Goal: Information Seeking & Learning: Find specific fact

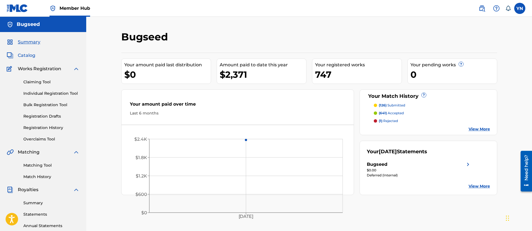
click at [33, 53] on span "Catalog" at bounding box center [27, 55] width 18 height 7
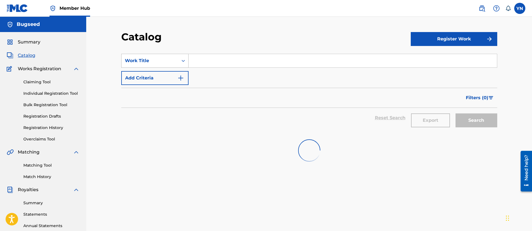
click at [170, 65] on div "Work Title" at bounding box center [150, 60] width 57 height 11
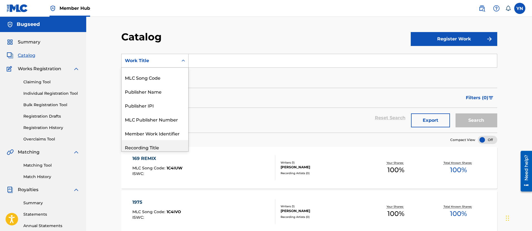
scroll to position [38, 0]
click at [176, 91] on div "Publisher Name" at bounding box center [155, 92] width 67 height 14
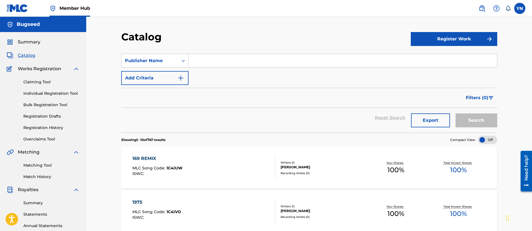
click at [204, 60] on input "Search Form" at bounding box center [343, 60] width 309 height 13
type input "か"
click at [456, 113] on button "Search" at bounding box center [477, 120] width 42 height 14
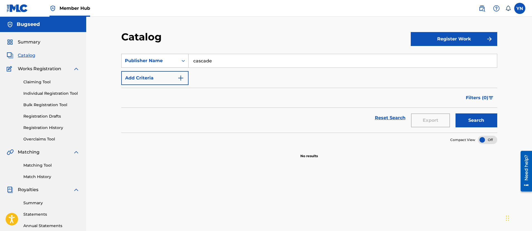
click at [171, 60] on div "Publisher Name" at bounding box center [150, 60] width 50 height 7
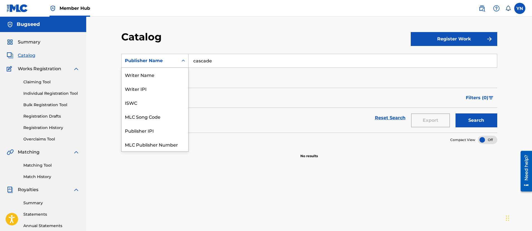
scroll to position [0, 0]
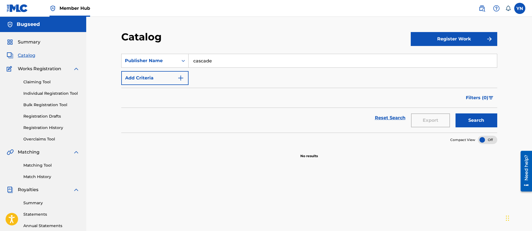
click at [201, 89] on div "Filters ( 0 )" at bounding box center [309, 98] width 376 height 20
click at [242, 58] on input "cascade" at bounding box center [343, 60] width 309 height 13
paste input "O-hashi 2"
type input "O-hashi 2"
click at [467, 117] on button "Search" at bounding box center [477, 120] width 42 height 14
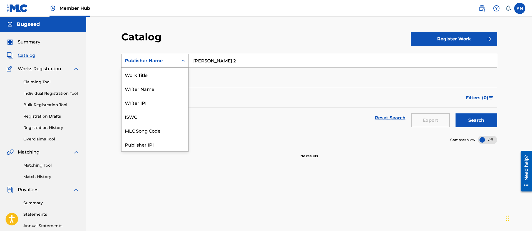
click at [166, 62] on div "Publisher Name" at bounding box center [150, 60] width 50 height 7
click at [163, 73] on div "Work Title" at bounding box center [155, 75] width 67 height 14
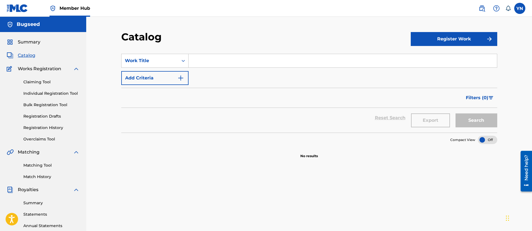
click at [472, 120] on div "Search" at bounding box center [475, 118] width 45 height 20
click at [443, 58] on input "Search Form" at bounding box center [343, 60] width 309 height 13
paste input "O-hashi 2"
click at [475, 120] on button "Search" at bounding box center [477, 120] width 42 height 14
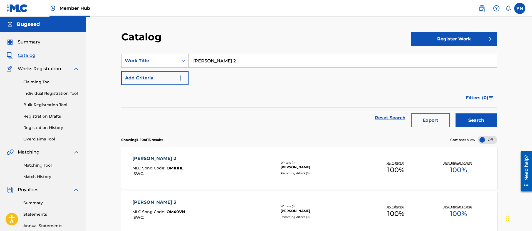
click at [230, 58] on input "O-hashi 2" at bounding box center [343, 60] width 309 height 13
paste input "Re-person"
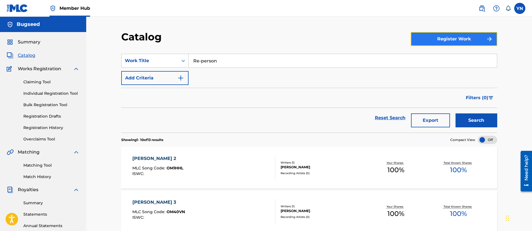
click at [424, 36] on button "Register Work" at bounding box center [454, 39] width 87 height 14
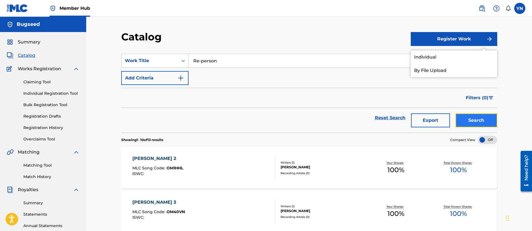
click at [476, 119] on button "Search" at bounding box center [477, 120] width 42 height 14
click at [244, 60] on input "Re-person" at bounding box center [343, 60] width 309 height 13
paste input "freshing"
click at [264, 84] on div "SearchWithCriteriab7922a17-e5cc-47e3-a9ef-4868b953844b Work Title Refreshing Ad…" at bounding box center [309, 69] width 376 height 31
click at [468, 112] on div "Search" at bounding box center [475, 118] width 45 height 20
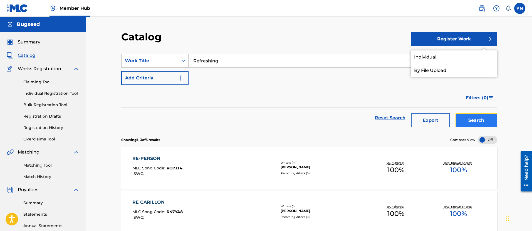
click at [467, 122] on button "Search" at bounding box center [477, 120] width 42 height 14
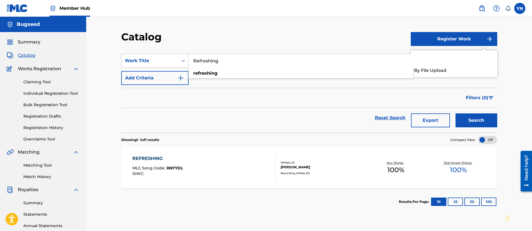
click at [242, 55] on input "Refreshing" at bounding box center [343, 60] width 309 height 13
paste input "Clapppppp"
click at [476, 124] on button "Search" at bounding box center [477, 120] width 42 height 14
click at [256, 57] on input "Clapppppp" at bounding box center [343, 60] width 309 height 13
paste input "Heart wave"
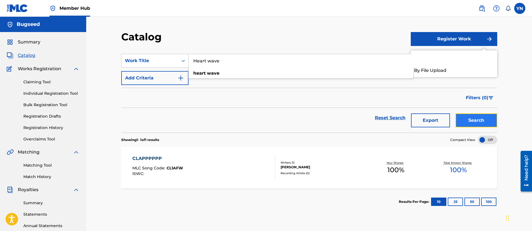
click at [477, 123] on button "Search" at bounding box center [477, 120] width 42 height 14
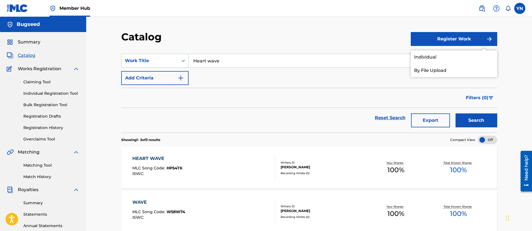
click at [262, 63] on input "Heart wave" at bounding box center [343, 60] width 309 height 13
paste input "Bugnus"
click at [472, 117] on button "Search" at bounding box center [477, 120] width 42 height 14
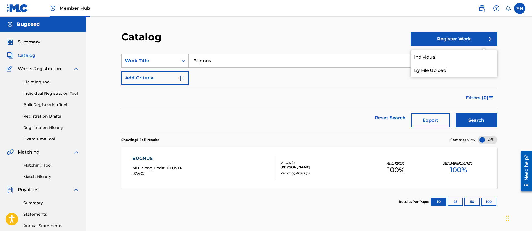
click at [277, 56] on input "Bugnus" at bounding box center [343, 60] width 309 height 13
paste input "Stbb 159"
click at [466, 120] on button "Search" at bounding box center [477, 120] width 42 height 14
click at [259, 55] on input "Stbb 159" at bounding box center [343, 60] width 309 height 13
paste input "Psychedelic"
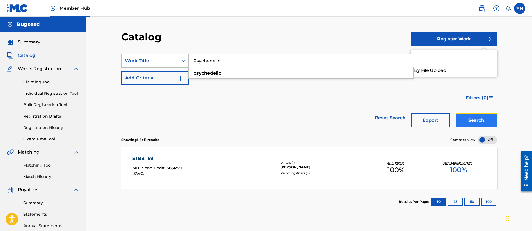
click at [470, 118] on button "Search" at bounding box center [477, 120] width 42 height 14
drag, startPoint x: 241, startPoint y: 60, endPoint x: 190, endPoint y: 63, distance: 51.0
click at [190, 63] on input "Psychedelic" at bounding box center [343, 60] width 309 height 13
paste input "Sukeban"
click at [465, 119] on button "Search" at bounding box center [477, 120] width 42 height 14
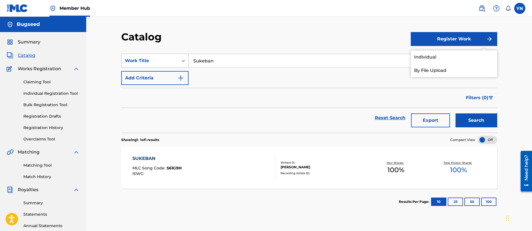
drag, startPoint x: 223, startPoint y: 58, endPoint x: 178, endPoint y: 62, distance: 45.3
click at [178, 62] on div "SearchWithCriteriab7922a17-e5cc-47e3-a9ef-4868b953844b Work Title Sukeban" at bounding box center [309, 61] width 376 height 14
paste input "Flowering"
click at [300, 105] on div "Filters ( 0 )" at bounding box center [309, 98] width 376 height 20
click at [485, 121] on button "Search" at bounding box center [477, 120] width 42 height 14
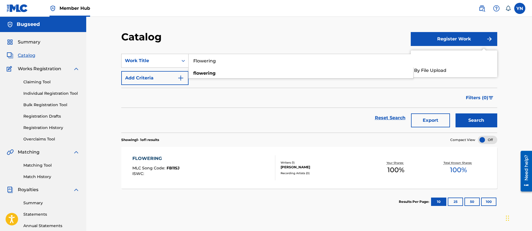
drag, startPoint x: 228, startPoint y: 63, endPoint x: 193, endPoint y: 63, distance: 35.3
click at [193, 63] on input "Flowering" at bounding box center [343, 60] width 309 height 13
paste input "Pizza pizza"
click at [465, 114] on button "Search" at bounding box center [477, 120] width 42 height 14
drag, startPoint x: 232, startPoint y: 62, endPoint x: 188, endPoint y: 62, distance: 43.7
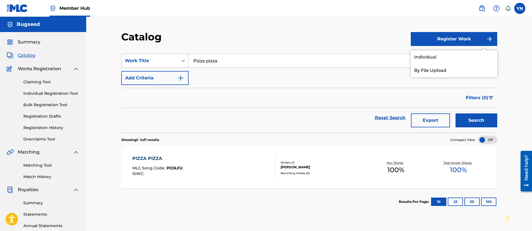
click at [188, 62] on div "SearchWithCriteriab7922a17-e5cc-47e3-a9ef-4868b953844b Work Title Pizza pizza" at bounding box center [309, 61] width 376 height 14
paste input "Robooster"
click at [467, 115] on button "Search" at bounding box center [477, 120] width 42 height 14
drag, startPoint x: 232, startPoint y: 63, endPoint x: 180, endPoint y: 62, distance: 51.5
click at [180, 62] on div "SearchWithCriteriab7922a17-e5cc-47e3-a9ef-4868b953844b Work Title Robooster" at bounding box center [309, 61] width 376 height 14
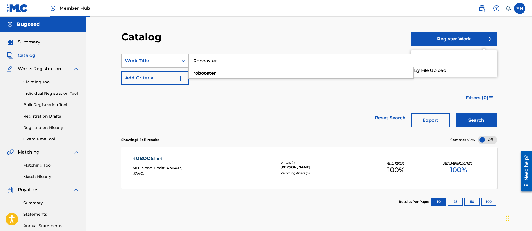
paste input "169 remix"
click at [466, 122] on button "Search" at bounding box center [477, 120] width 42 height 14
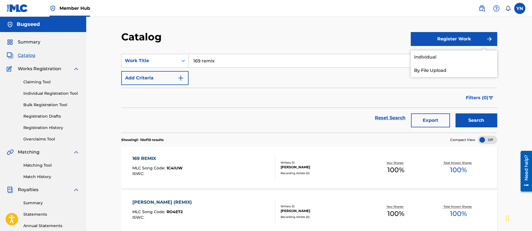
drag, startPoint x: 231, startPoint y: 58, endPoint x: 168, endPoint y: 69, distance: 64.3
click at [168, 69] on div "SearchWithCriteriab7922a17-e5cc-47e3-a9ef-4868b953844b Work Title 169 remix Add…" at bounding box center [309, 69] width 376 height 31
paste input "Bedria neo funk"
click at [492, 121] on button "Search" at bounding box center [477, 120] width 42 height 14
drag, startPoint x: 264, startPoint y: 57, endPoint x: 166, endPoint y: 58, distance: 97.7
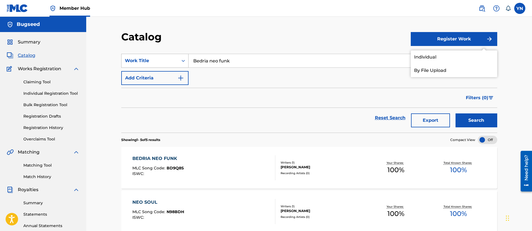
click at [166, 58] on div "SearchWithCriteriab7922a17-e5cc-47e3-a9ef-4868b953844b Work Title Bedria neo fu…" at bounding box center [309, 61] width 376 height 14
paste input "Dance upon nothing"
click at [471, 117] on button "Search" at bounding box center [477, 120] width 42 height 14
drag, startPoint x: 268, startPoint y: 60, endPoint x: 139, endPoint y: 60, distance: 129.4
click at [139, 60] on div "SearchWithCriteriab7922a17-e5cc-47e3-a9ef-4868b953844b Work Title Dance upon no…" at bounding box center [309, 61] width 376 height 14
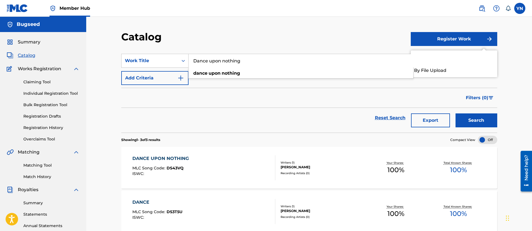
paste input "rops"
click at [488, 118] on button "Search" at bounding box center [477, 120] width 42 height 14
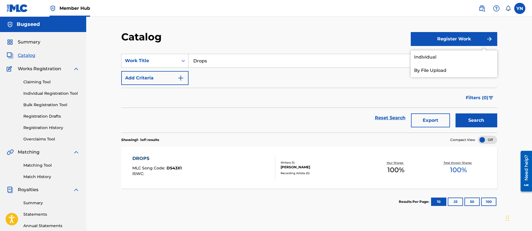
drag, startPoint x: 236, startPoint y: 58, endPoint x: 166, endPoint y: 68, distance: 70.8
click at [166, 68] on div "SearchWithCriteriab7922a17-e5cc-47e3-a9ef-4868b953844b Work Title Drops Add Cri…" at bounding box center [309, 69] width 376 height 31
paste input "Echoe"
click at [475, 119] on button "Search" at bounding box center [477, 120] width 42 height 14
drag, startPoint x: 227, startPoint y: 55, endPoint x: 160, endPoint y: 55, distance: 67.3
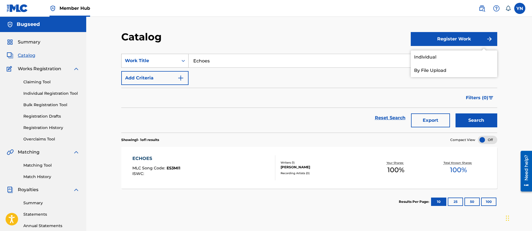
click at [160, 55] on div "SearchWithCriteriab7922a17-e5cc-47e3-a9ef-4868b953844b Work Title Echoes" at bounding box center [309, 61] width 376 height 14
paste input "mabuyah"
click at [461, 119] on button "Search" at bounding box center [477, 120] width 42 height 14
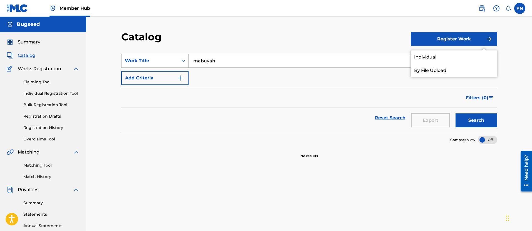
drag, startPoint x: 232, startPoint y: 64, endPoint x: 94, endPoint y: 73, distance: 139.2
click at [94, 73] on div "Catalog Register Work Individual By File Upload SearchWithCriteriab7922a17-e5cc…" at bounding box center [309, 168] width 446 height 302
paste input "nitingale"
click at [472, 117] on button "Search" at bounding box center [477, 120] width 42 height 14
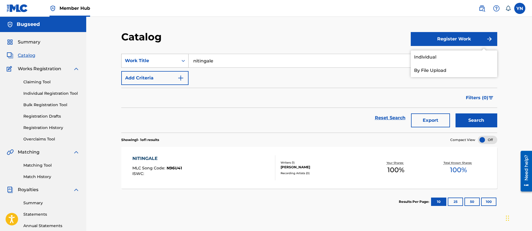
drag, startPoint x: 235, startPoint y: 61, endPoint x: 170, endPoint y: 62, distance: 64.9
click at [170, 62] on div "SearchWithCriteriab7922a17-e5cc-47e3-a9ef-4868b953844b Work Title nitingale" at bounding box center [309, 61] width 376 height 14
paste input "dalila"
click at [465, 116] on button "Search" at bounding box center [477, 120] width 42 height 14
click at [227, 61] on input "dalila" at bounding box center [343, 60] width 309 height 13
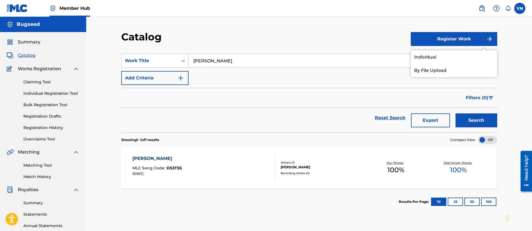
paste input "mello"
click at [488, 118] on button "Search" at bounding box center [477, 120] width 42 height 14
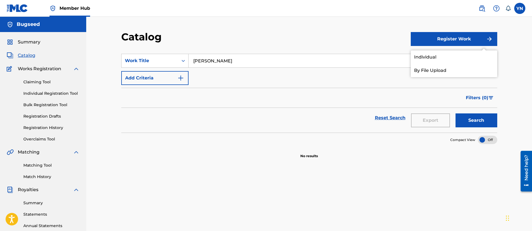
click at [220, 63] on input "mello" at bounding box center [343, 60] width 309 height 13
paste input "carmen"
click at [482, 119] on button "Search" at bounding box center [477, 120] width 42 height 14
click at [247, 60] on input "carmen" at bounding box center [343, 60] width 309 height 13
paste input "reatio"
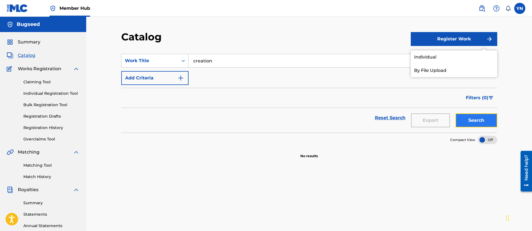
click at [484, 120] on button "Search" at bounding box center [477, 120] width 42 height 14
click at [276, 62] on input "creation" at bounding box center [343, 60] width 309 height 13
paste input "serengetti walk"
click at [485, 122] on button "Search" at bounding box center [477, 120] width 42 height 14
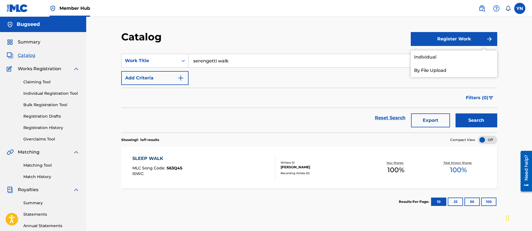
click at [261, 60] on input "serengetti walk" at bounding box center [343, 60] width 309 height 13
paste input "tokyo mellow"
click at [468, 118] on button "Search" at bounding box center [477, 120] width 42 height 14
drag, startPoint x: 233, startPoint y: 52, endPoint x: 233, endPoint y: 59, distance: 7.2
click at [233, 57] on section "SearchWithCriteriab7922a17-e5cc-47e3-a9ef-4868b953844b Work Title tokyo mellow …" at bounding box center [309, 89] width 376 height 85
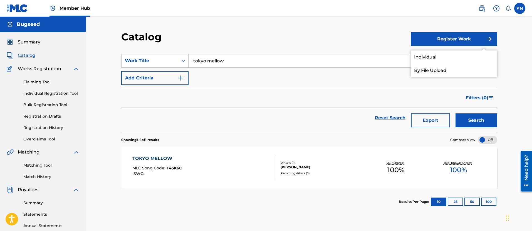
click at [233, 59] on input "tokyo mellow" at bounding box center [343, 60] width 309 height 13
paste input "fresh air"
click at [467, 116] on button "Search" at bounding box center [477, 120] width 42 height 14
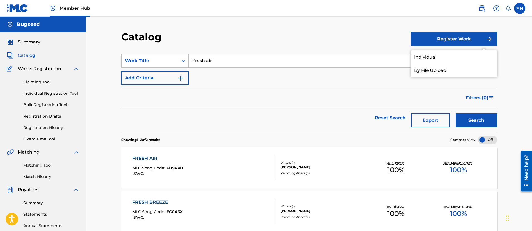
click at [256, 62] on input "fresh air" at bounding box center [343, 60] width 309 height 13
paste input "eels"
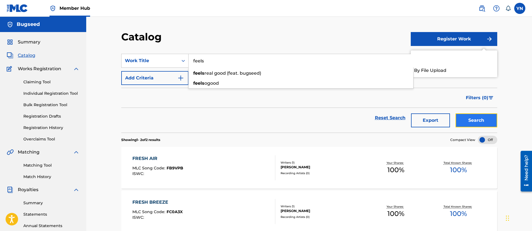
click at [473, 119] on button "Search" at bounding box center [477, 120] width 42 height 14
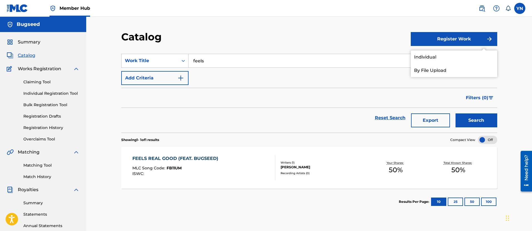
click at [240, 56] on input "feels" at bounding box center [343, 60] width 309 height 13
paste input "martial solal"
click at [479, 116] on button "Search" at bounding box center [477, 120] width 42 height 14
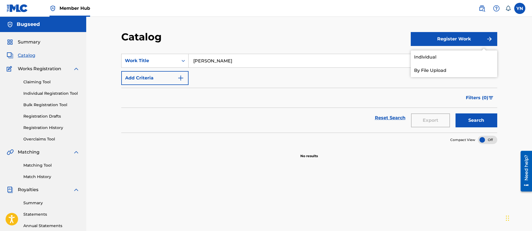
drag, startPoint x: 245, startPoint y: 59, endPoint x: 179, endPoint y: 68, distance: 66.3
click at [179, 68] on div "SearchWithCriteriab7922a17-e5cc-47e3-a9ef-4868b953844b Work Title martial solal…" at bounding box center [309, 69] width 376 height 31
paste input "daitya"
click at [467, 118] on button "Search" at bounding box center [477, 120] width 42 height 14
drag, startPoint x: 233, startPoint y: 64, endPoint x: 168, endPoint y: 63, distance: 65.7
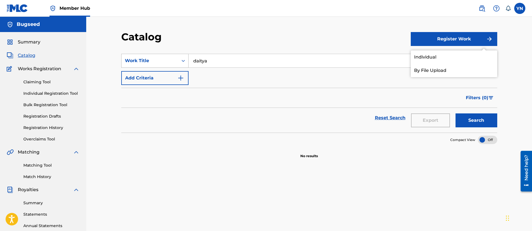
click at [168, 63] on div "SearchWithCriteriab7922a17-e5cc-47e3-a9ef-4868b953844b Work Title daitya" at bounding box center [309, 61] width 376 height 14
paste input "steadfast"
click at [489, 125] on button "Search" at bounding box center [477, 120] width 42 height 14
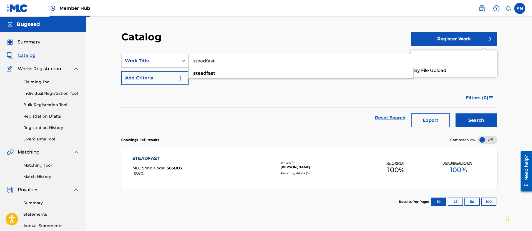
drag, startPoint x: 225, startPoint y: 62, endPoint x: 191, endPoint y: 60, distance: 34.5
click at [191, 60] on input "steadfast" at bounding box center [343, 60] width 309 height 13
paste input "time was"
click at [472, 121] on button "Search" at bounding box center [477, 120] width 42 height 14
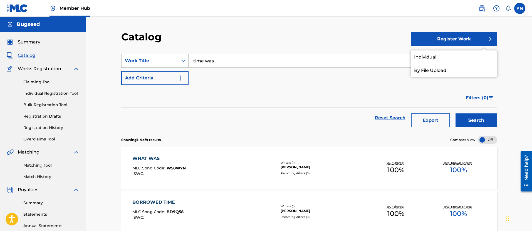
drag, startPoint x: 226, startPoint y: 64, endPoint x: 190, endPoint y: 63, distance: 35.9
click at [190, 63] on input "time was" at bounding box center [343, 60] width 309 height 13
paste input "Pizza Pizza (original)"
click at [469, 117] on button "Search" at bounding box center [477, 120] width 42 height 14
drag, startPoint x: 253, startPoint y: 64, endPoint x: 188, endPoint y: 68, distance: 65.0
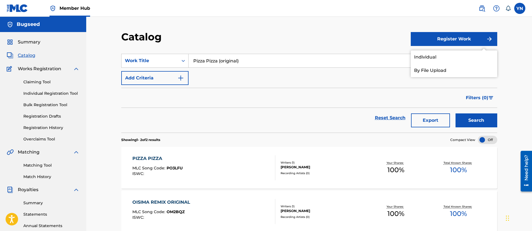
click at [188, 68] on div "SearchWithCriteriab7922a17-e5cc-47e3-a9ef-4868b953844b Work Title Pizza Pizza (…" at bounding box center [309, 69] width 376 height 31
paste input "extend mix"
click at [463, 117] on button "Search" at bounding box center [477, 120] width 42 height 14
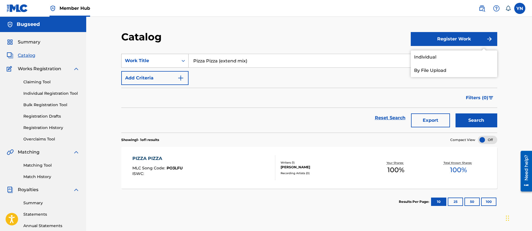
drag, startPoint x: 268, startPoint y: 62, endPoint x: 167, endPoint y: 66, distance: 101.1
click at [167, 66] on div "SearchWithCriteriab7922a17-e5cc-47e3-a9ef-4868b953844b Work Title Pizza Pizza (…" at bounding box center [309, 61] width 376 height 14
paste input "Slow House Jam"
click at [460, 126] on button "Search" at bounding box center [477, 120] width 42 height 14
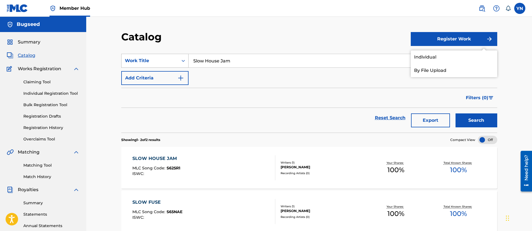
drag, startPoint x: 250, startPoint y: 62, endPoint x: 157, endPoint y: 62, distance: 93.5
click at [157, 62] on div "SearchWithCriteriab7922a17-e5cc-47e3-a9ef-4868b953844b Work Title Slow House Jam" at bounding box center [309, 61] width 376 height 14
paste input "Inner City Blues"
type input "Inner City Blues"
click at [483, 120] on button "Search" at bounding box center [477, 120] width 42 height 14
